Goal: Task Accomplishment & Management: Use online tool/utility

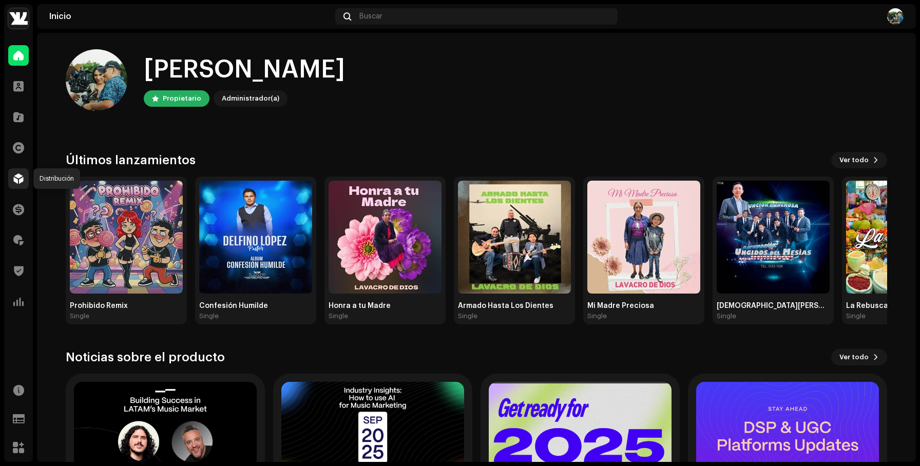
click at [14, 179] on span at bounding box center [18, 179] width 10 height 8
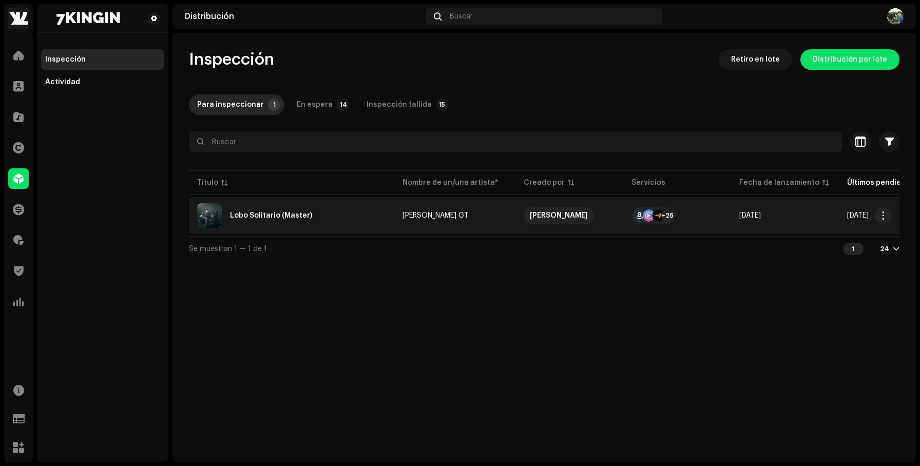
click at [348, 220] on div "Lobo Solitario (Master)" at bounding box center [291, 215] width 189 height 25
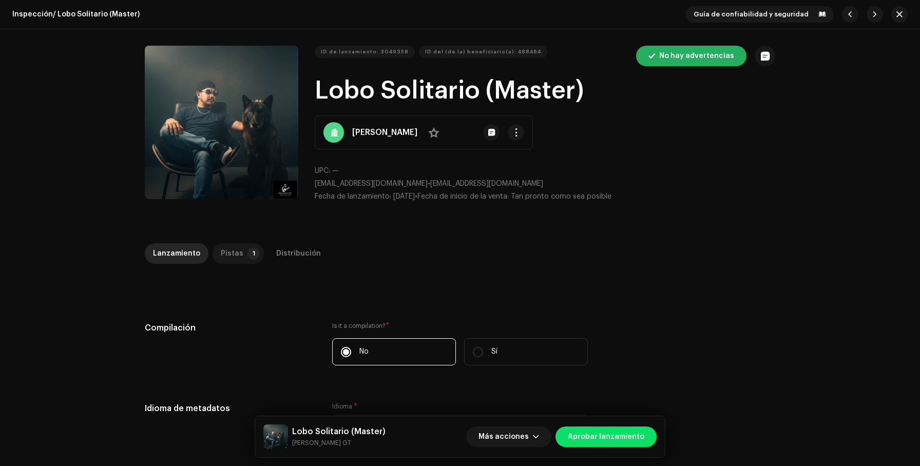
click at [225, 250] on div "Pistas" at bounding box center [232, 253] width 23 height 21
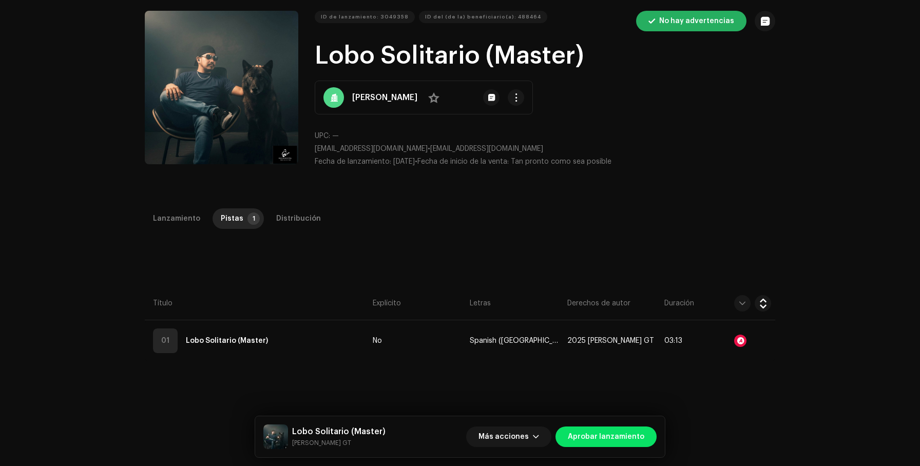
scroll to position [37, 0]
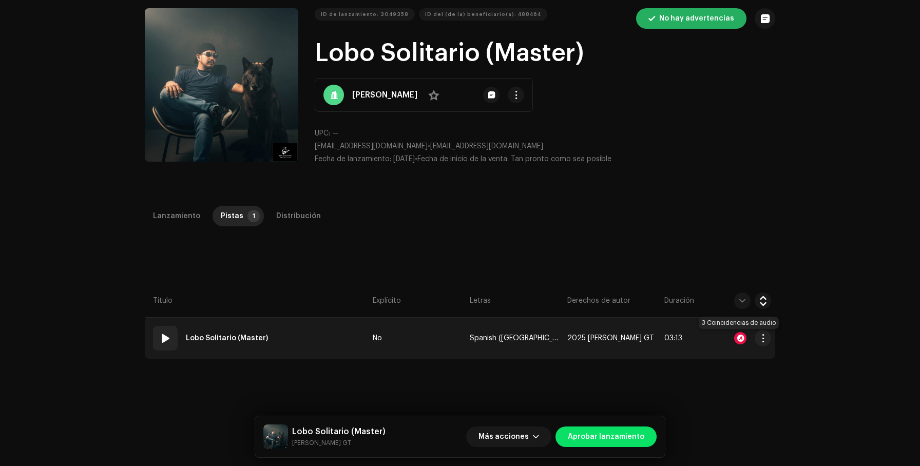
click at [734, 341] on div at bounding box center [740, 338] width 12 height 12
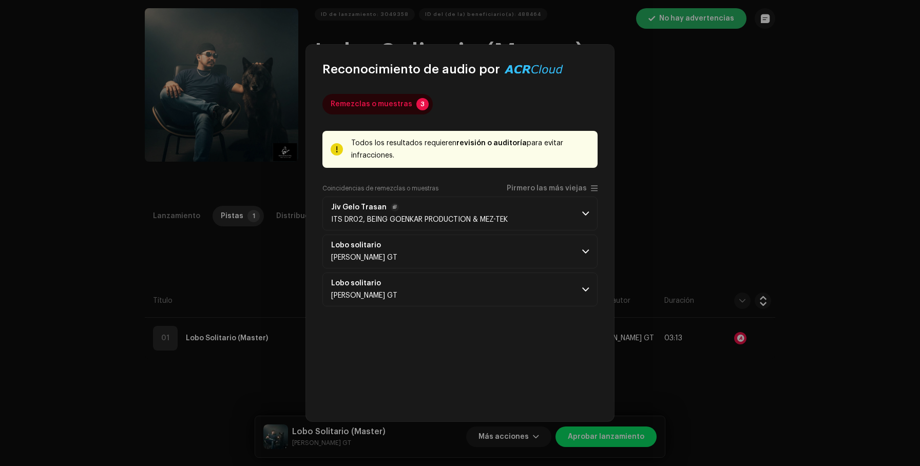
click at [469, 213] on div "Jiv Gelo Trasan ITS DR02, BEING GOENKAR PRODUCTION & MEZ-TEK" at bounding box center [419, 213] width 177 height 21
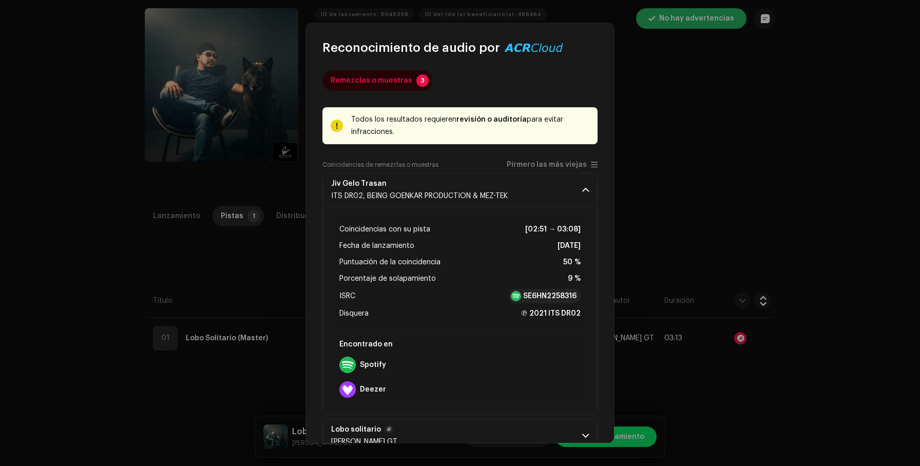
scroll to position [0, 0]
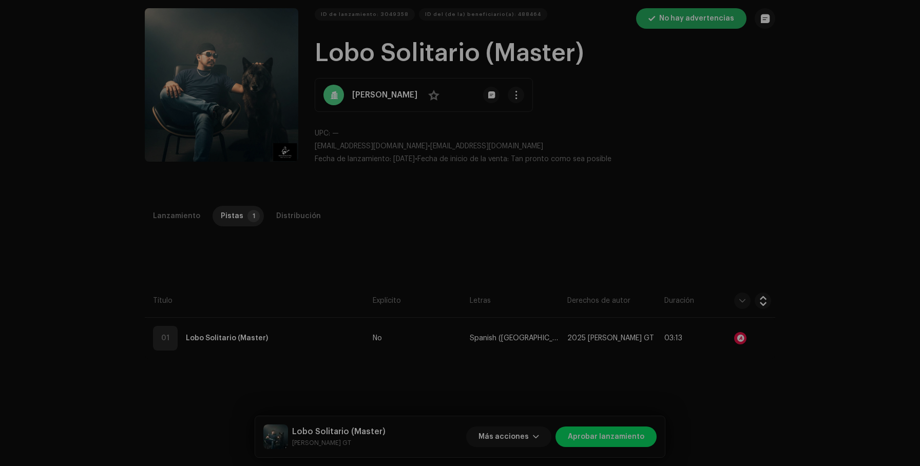
click at [658, 146] on div "Reconocimiento de audio por Remezclas o muestras 3 Todos los resultados requier…" at bounding box center [460, 233] width 920 height 466
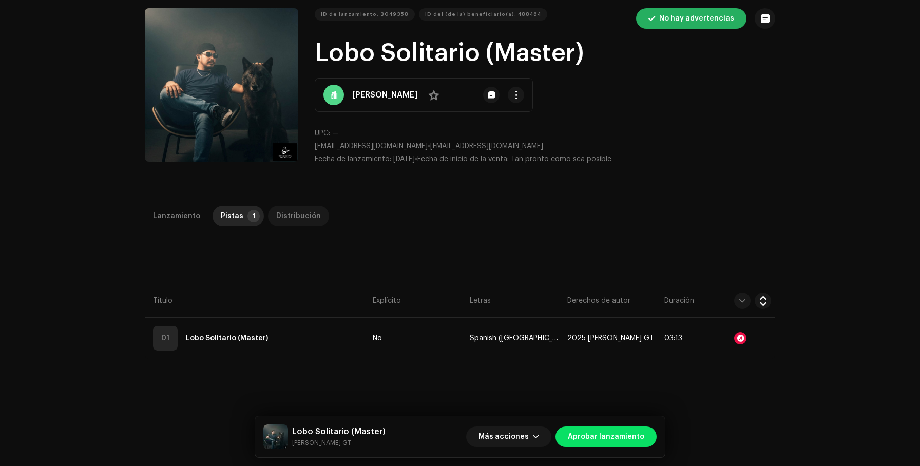
click at [295, 211] on div "Distribución" at bounding box center [298, 216] width 45 height 21
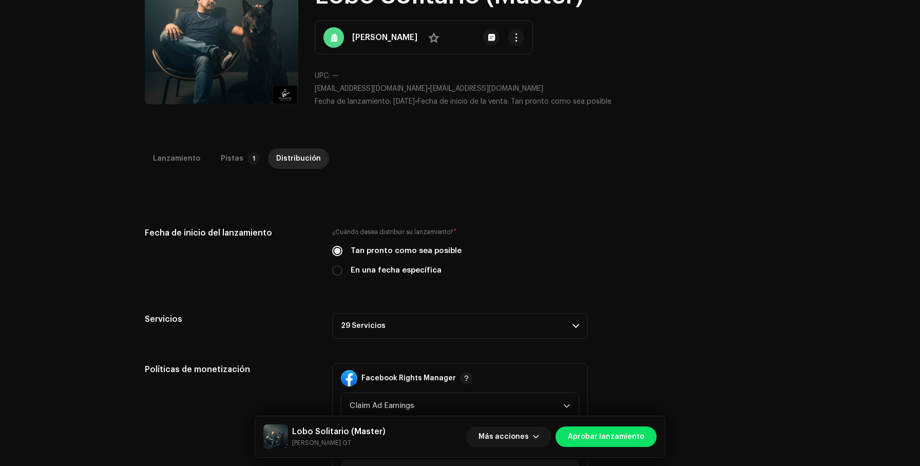
scroll to position [315, 0]
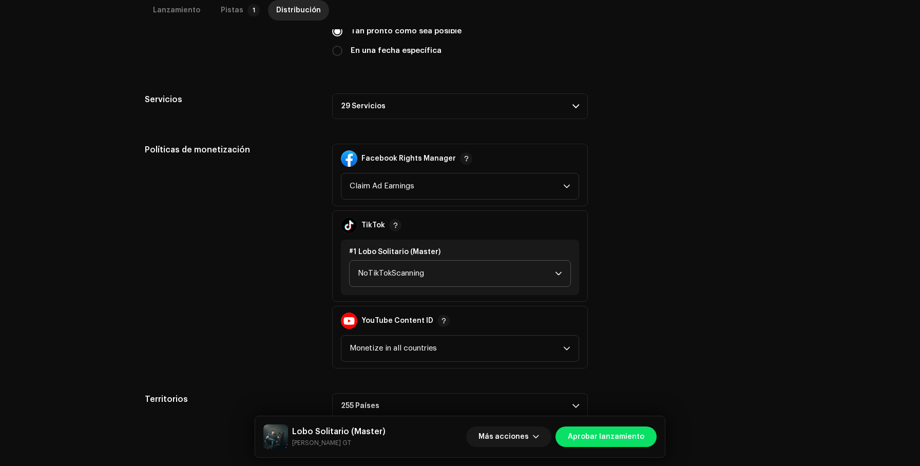
click at [453, 276] on span "NoTikTokScanning" at bounding box center [456, 274] width 197 height 26
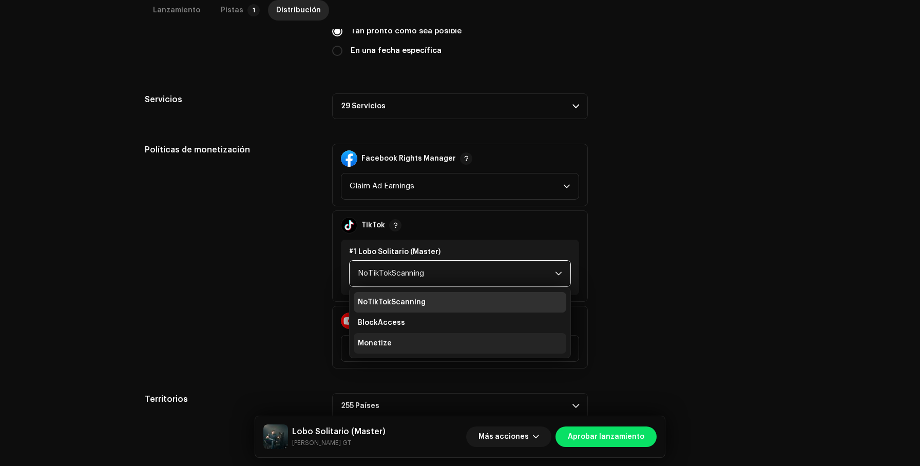
click at [413, 338] on li "Monetize" at bounding box center [460, 343] width 213 height 21
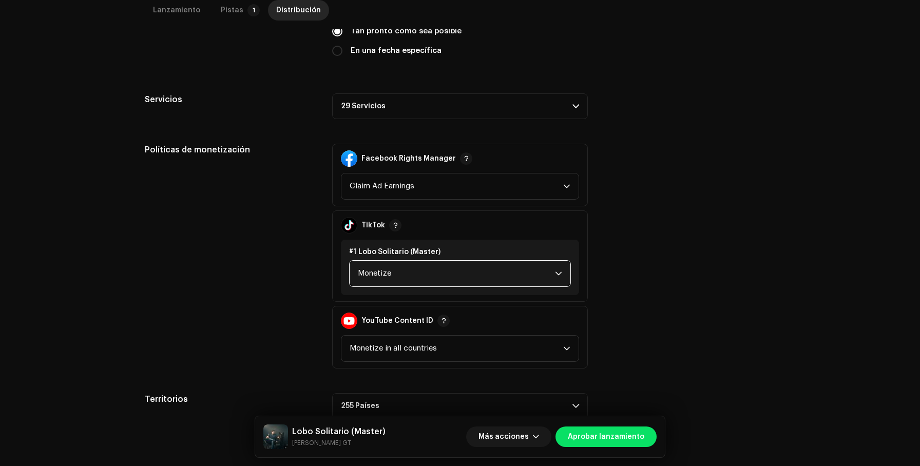
click at [512, 110] on p-accordion-header "29 Servicios" at bounding box center [460, 106] width 256 height 26
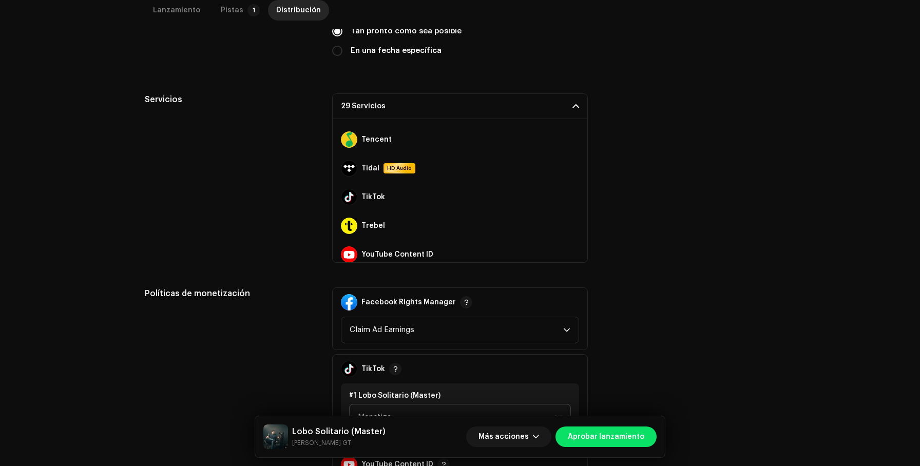
scroll to position [691, 0]
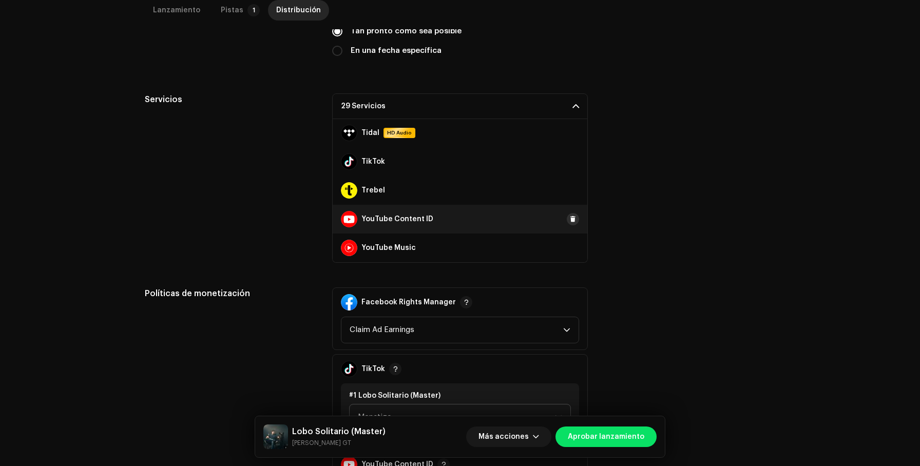
click at [570, 219] on span at bounding box center [573, 219] width 6 height 8
click at [638, 245] on div "Servicios 28 Servicios Amazon HD Audio Anghami Audiomack AWA Boomplay Deezer Fa…" at bounding box center [460, 177] width 630 height 169
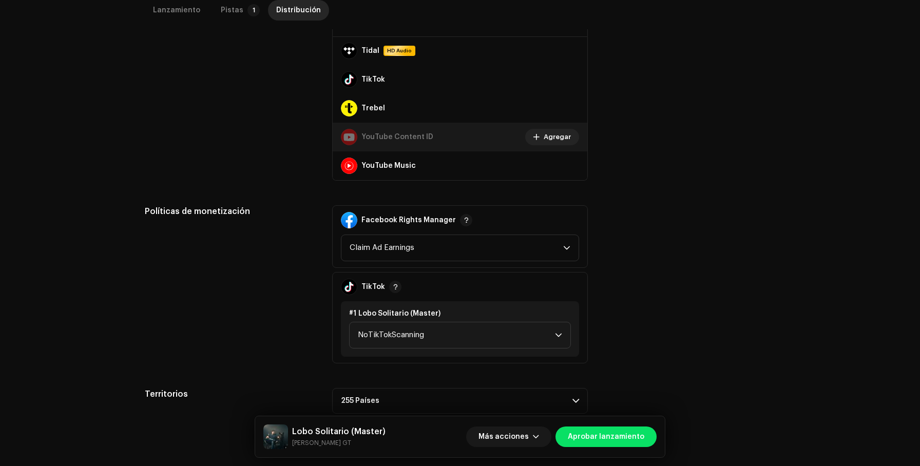
scroll to position [418, 0]
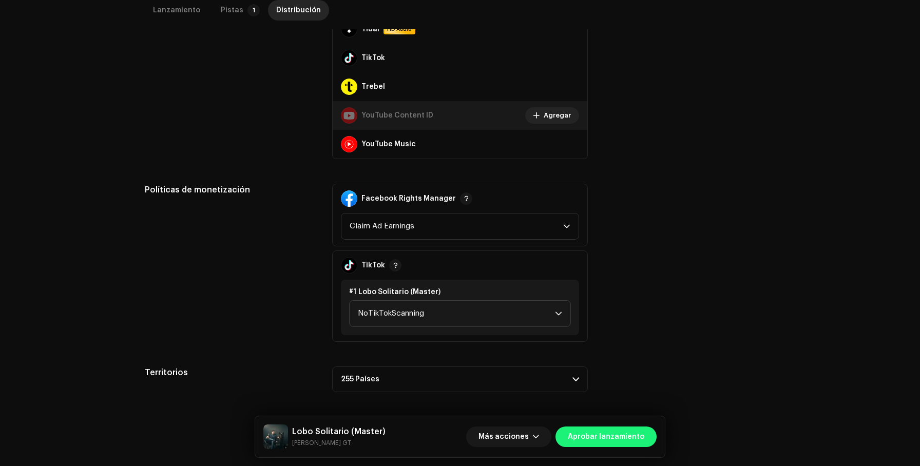
click at [600, 438] on span "Aprobar lanzamiento" at bounding box center [606, 437] width 76 height 21
